Goal: Manage account settings

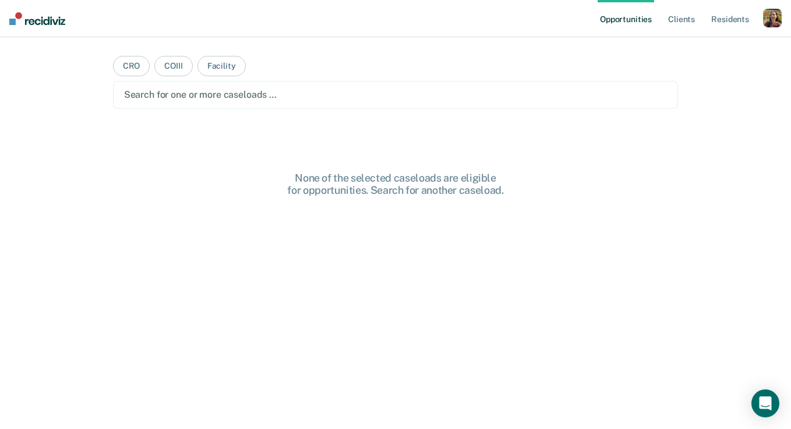
click at [768, 28] on div "Profile How it works Log Out" at bounding box center [772, 20] width 19 height 22
click at [771, 24] on div "button" at bounding box center [772, 18] width 19 height 19
click at [710, 52] on link "Profile" at bounding box center [726, 48] width 94 height 10
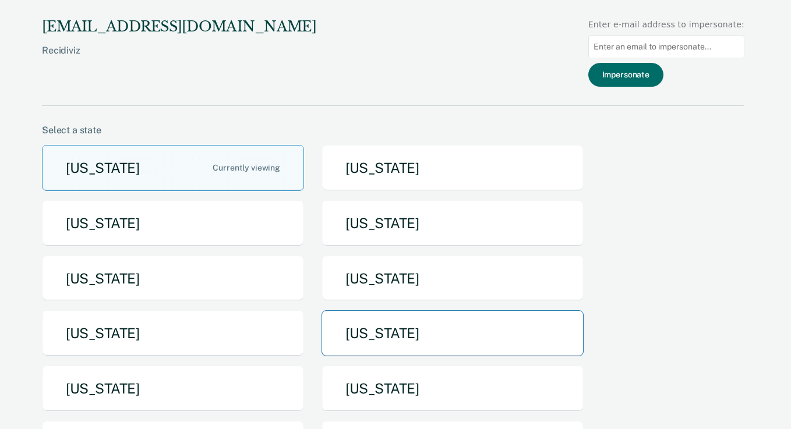
scroll to position [8, 0]
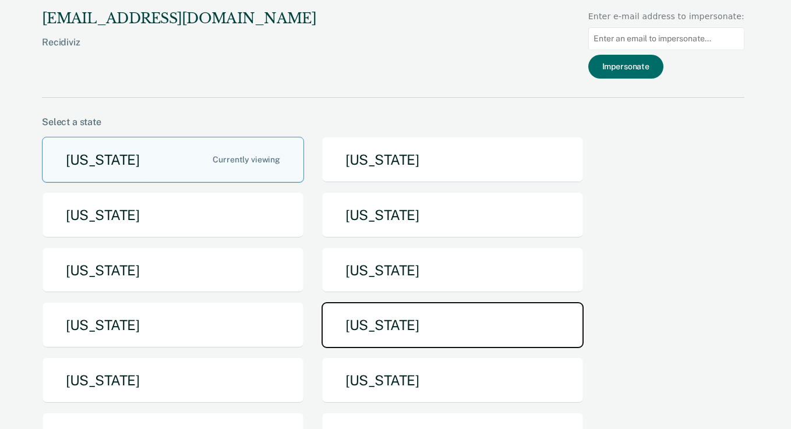
click at [451, 320] on button "[US_STATE]" at bounding box center [453, 325] width 262 height 46
